Goal: Navigation & Orientation: Understand site structure

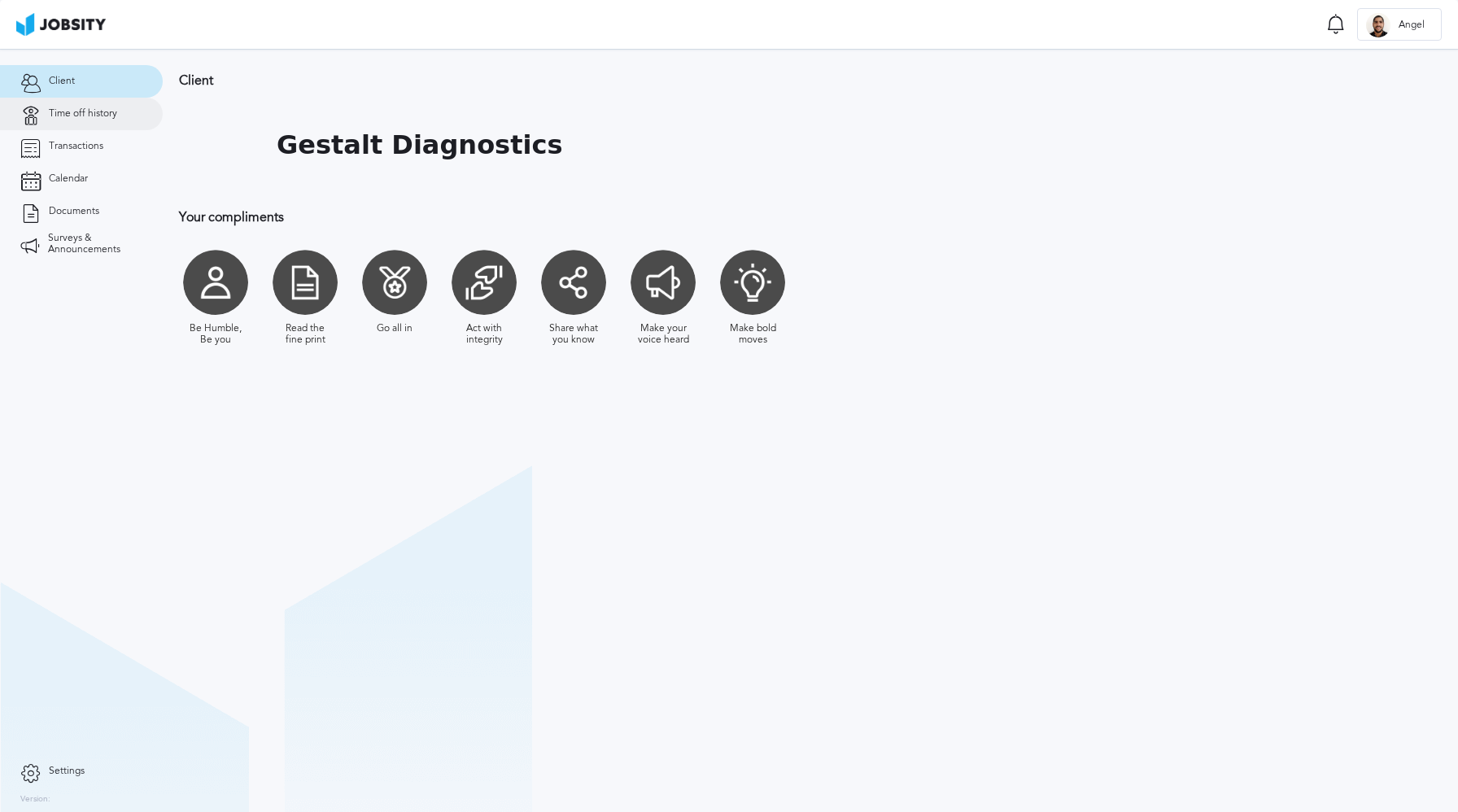
click at [107, 115] on span "Time off history" at bounding box center [82, 114] width 68 height 11
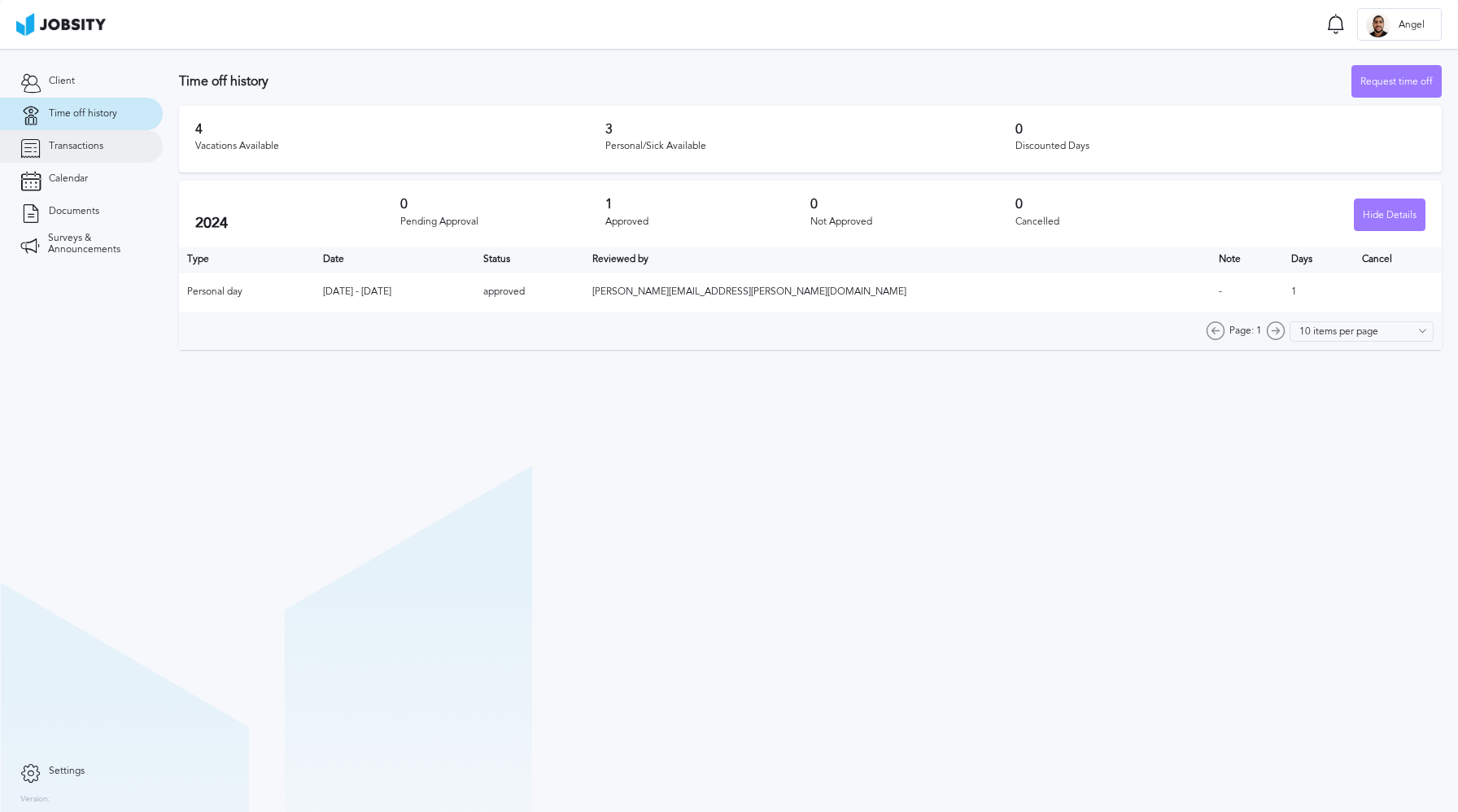
click at [103, 151] on link "Transactions" at bounding box center [81, 147] width 162 height 33
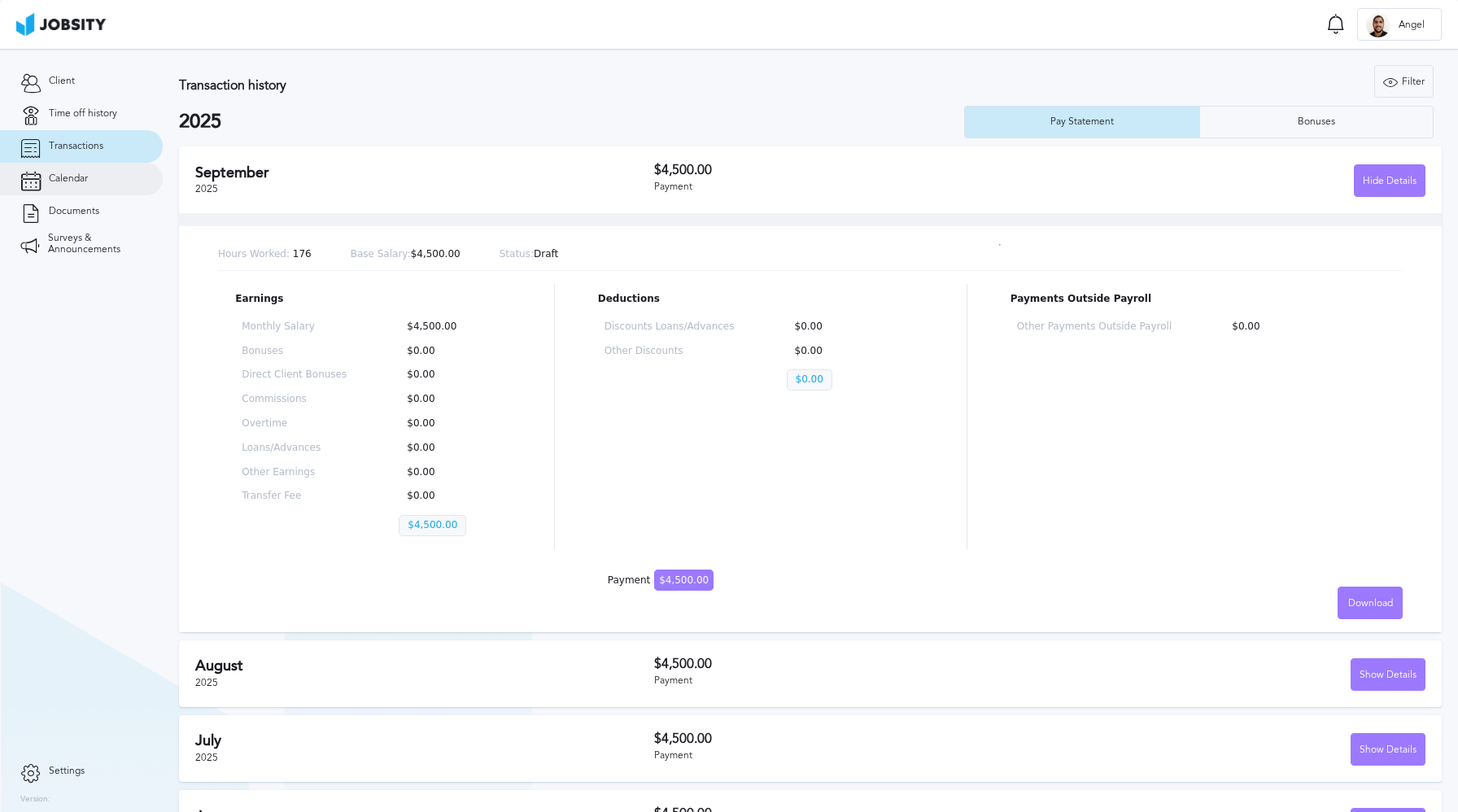
click at [106, 172] on link "Calendar" at bounding box center [81, 179] width 162 height 33
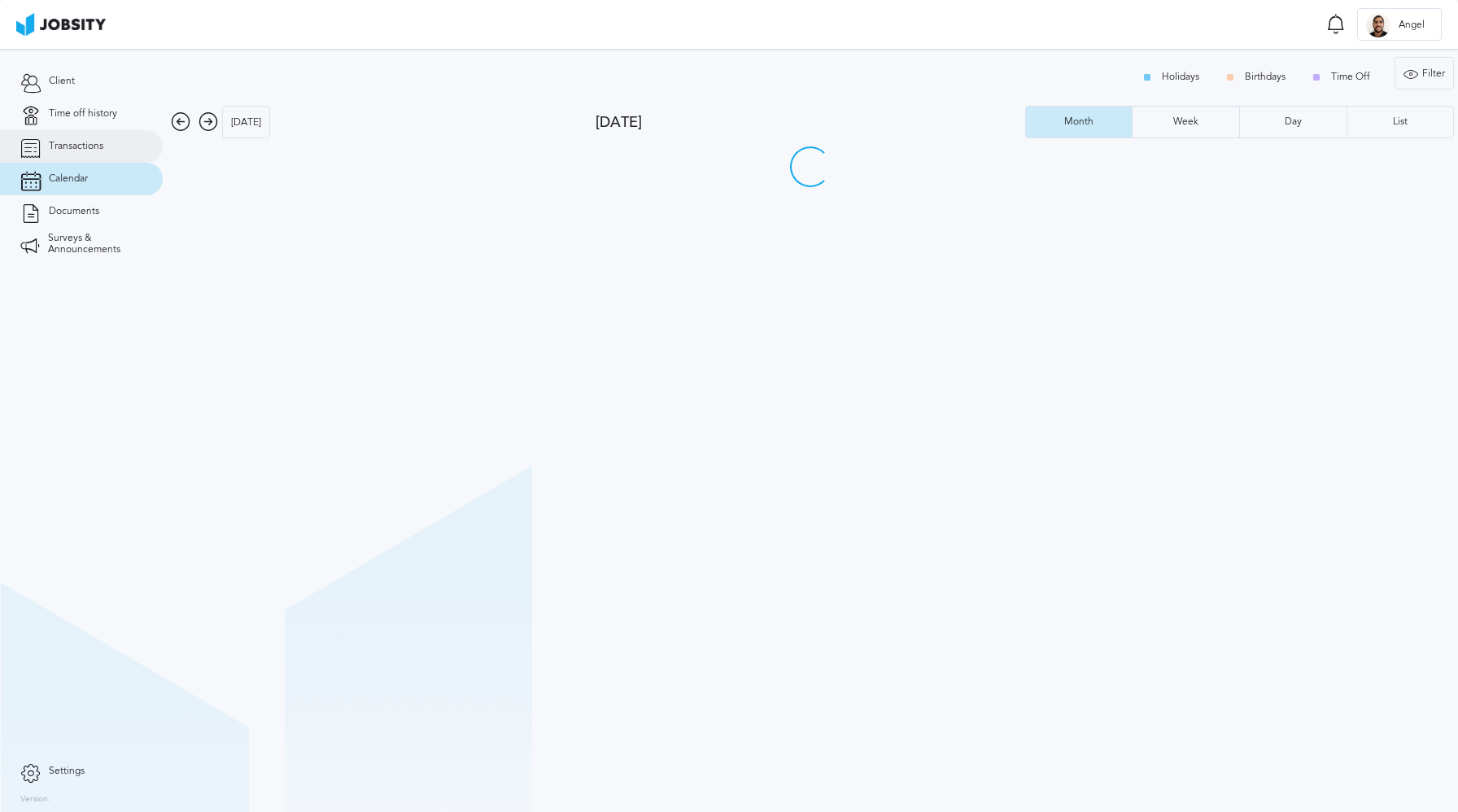
click at [111, 154] on link "Transactions" at bounding box center [81, 147] width 162 height 33
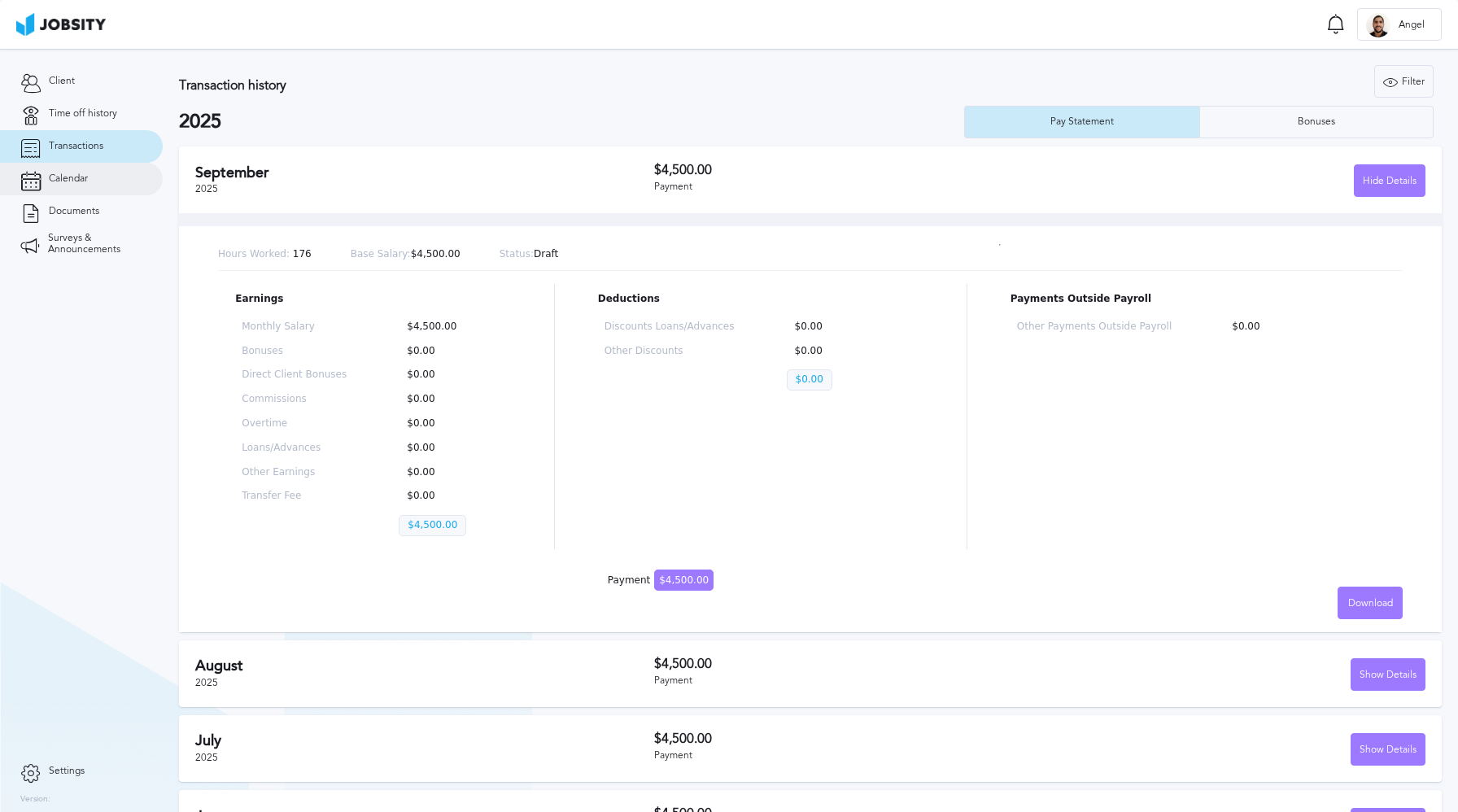
click at [52, 182] on span "Calendar" at bounding box center [68, 179] width 39 height 11
